Goal: Entertainment & Leisure: Consume media (video, audio)

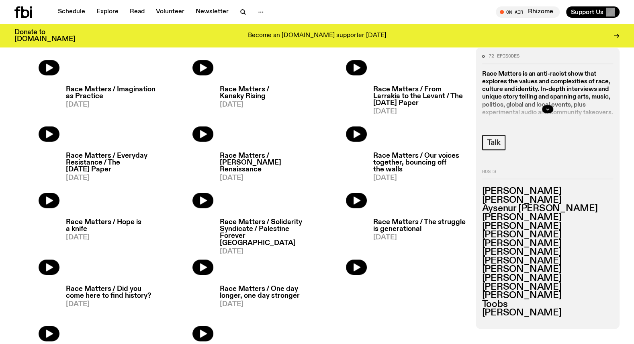
scroll to position [873, 0]
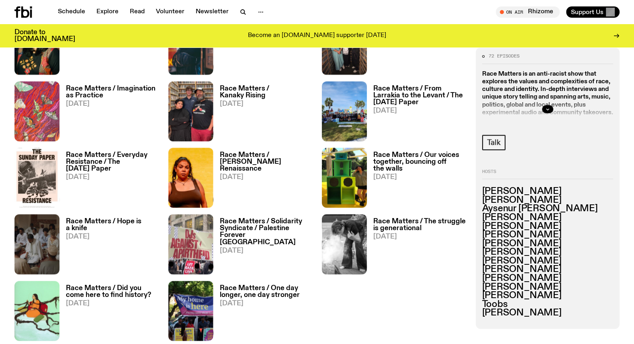
click at [237, 223] on h3 "Race Matters / Solidarity Syndicate / Palestine Forever [GEOGRAPHIC_DATA]" at bounding box center [266, 231] width 93 height 27
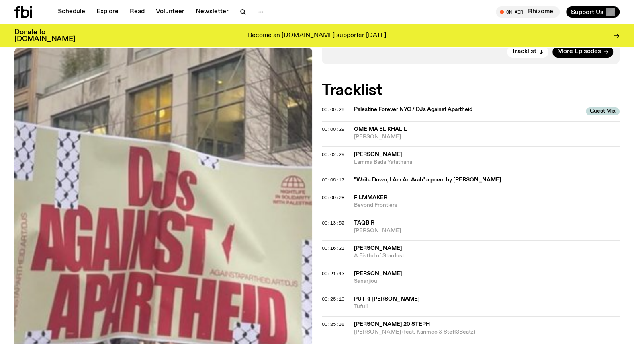
scroll to position [357, 0]
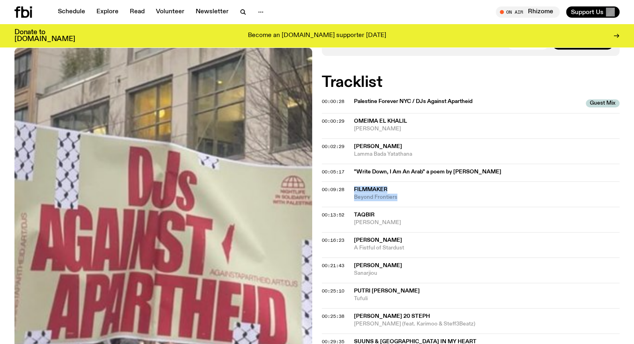
drag, startPoint x: 415, startPoint y: 160, endPoint x: 354, endPoint y: 152, distance: 60.8
click at [354, 186] on div "Filmmaker Beyond Frontiers" at bounding box center [487, 193] width 266 height 15
copy div "Filmmaker Beyond Frontiers"
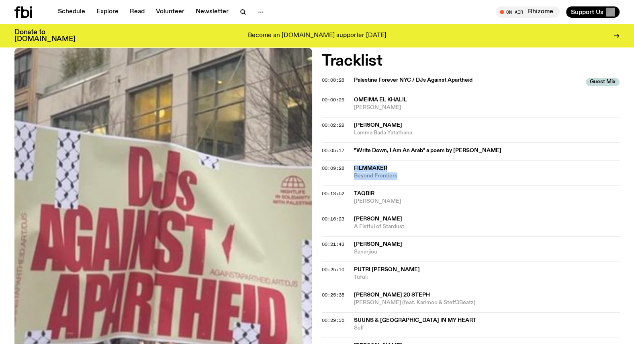
scroll to position [346, 0]
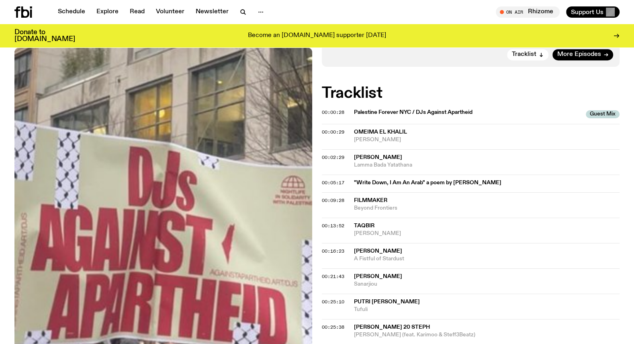
click at [542, 192] on div "00:05:17 "Write Down, I Am An Arab" a poem by [PERSON_NAME]" at bounding box center [471, 204] width 298 height 25
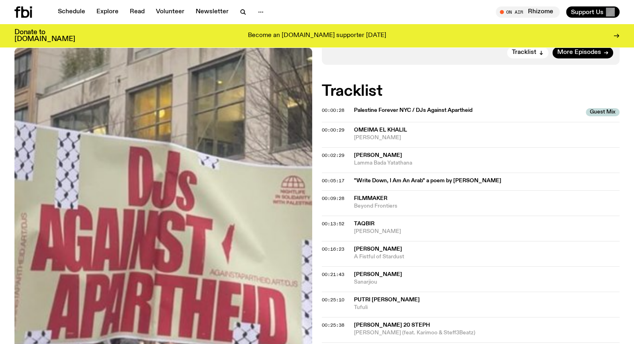
scroll to position [345, 0]
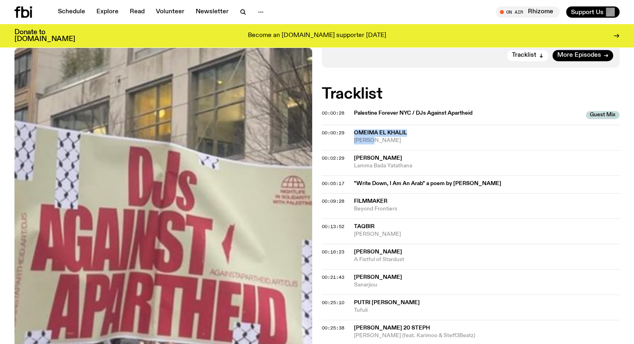
drag, startPoint x: 378, startPoint y: 105, endPoint x: 355, endPoint y: 96, distance: 25.3
click at [355, 129] on div "Omeima El [PERSON_NAME]" at bounding box center [487, 136] width 266 height 15
drag, startPoint x: 414, startPoint y: 130, endPoint x: 353, endPoint y: 123, distance: 61.4
click at [353, 175] on div "00:02:29 [PERSON_NAME]" at bounding box center [471, 184] width 298 height 18
drag, startPoint x: 372, startPoint y: 107, endPoint x: 354, endPoint y: 97, distance: 20.2
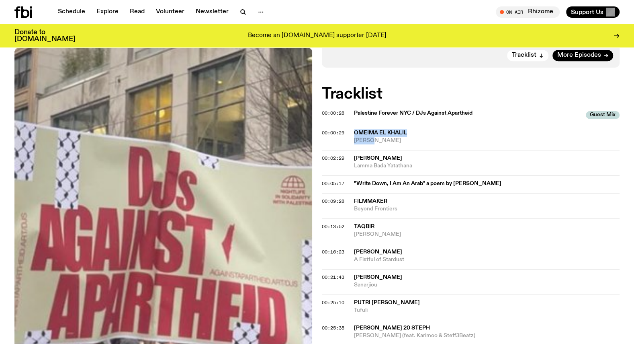
click at [354, 129] on div "Omeima El [PERSON_NAME]" at bounding box center [487, 136] width 266 height 15
copy div "Omeima El [PERSON_NAME]"
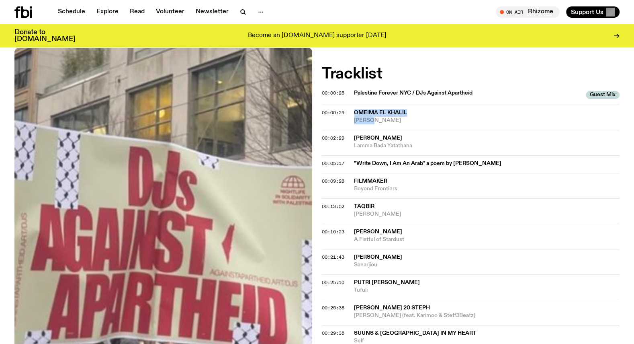
scroll to position [369, 0]
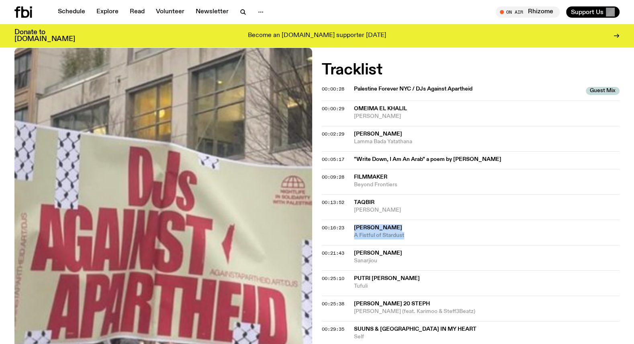
drag, startPoint x: 412, startPoint y: 197, endPoint x: 353, endPoint y: 191, distance: 59.0
click at [353, 245] on div "00:16:23 [PERSON_NAME] A Fistful of Stardust" at bounding box center [471, 257] width 298 height 25
copy div "[PERSON_NAME] A Fistful of Stardust"
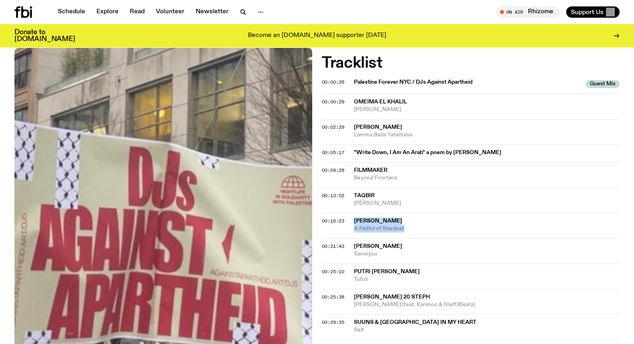
scroll to position [376, 0]
